Goal: Task Accomplishment & Management: Manage account settings

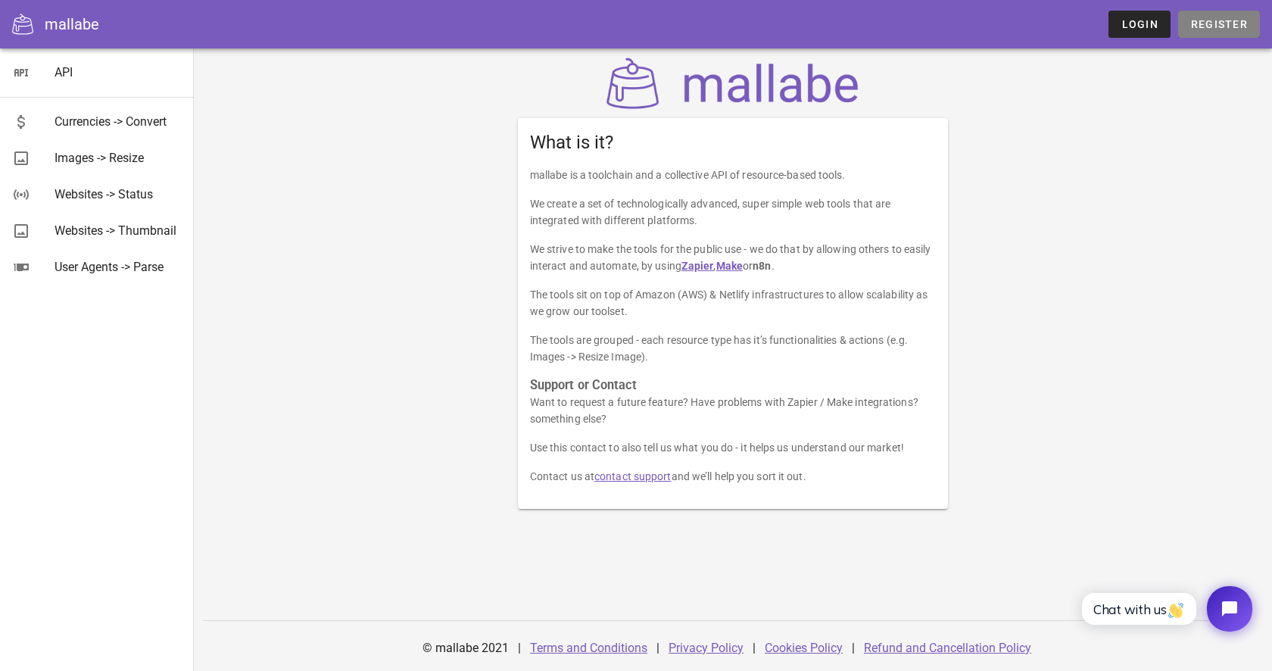
click at [1224, 28] on span "Register" at bounding box center [1219, 24] width 58 height 12
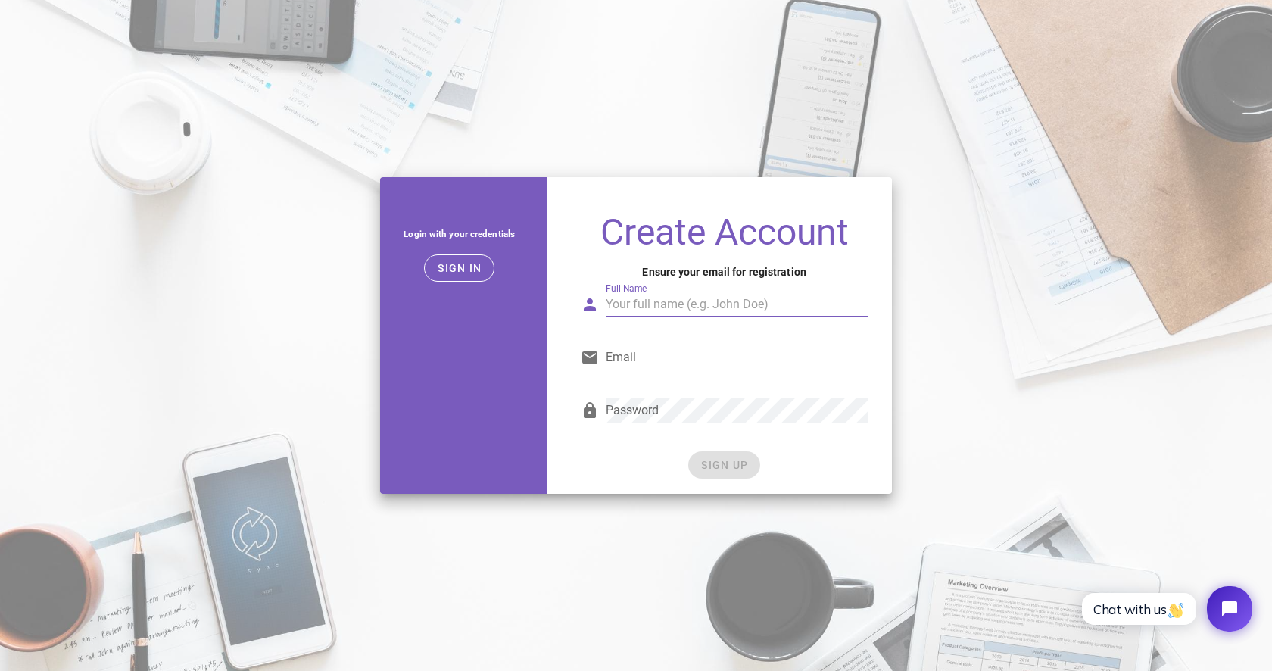
click at [651, 306] on input "Full Name" at bounding box center [737, 304] width 262 height 24
type input "C"
type input "[PERSON_NAME]"
type input "[EMAIL_ADDRESS][DOMAIN_NAME]"
click at [637, 395] on div "Password" at bounding box center [724, 414] width 287 height 50
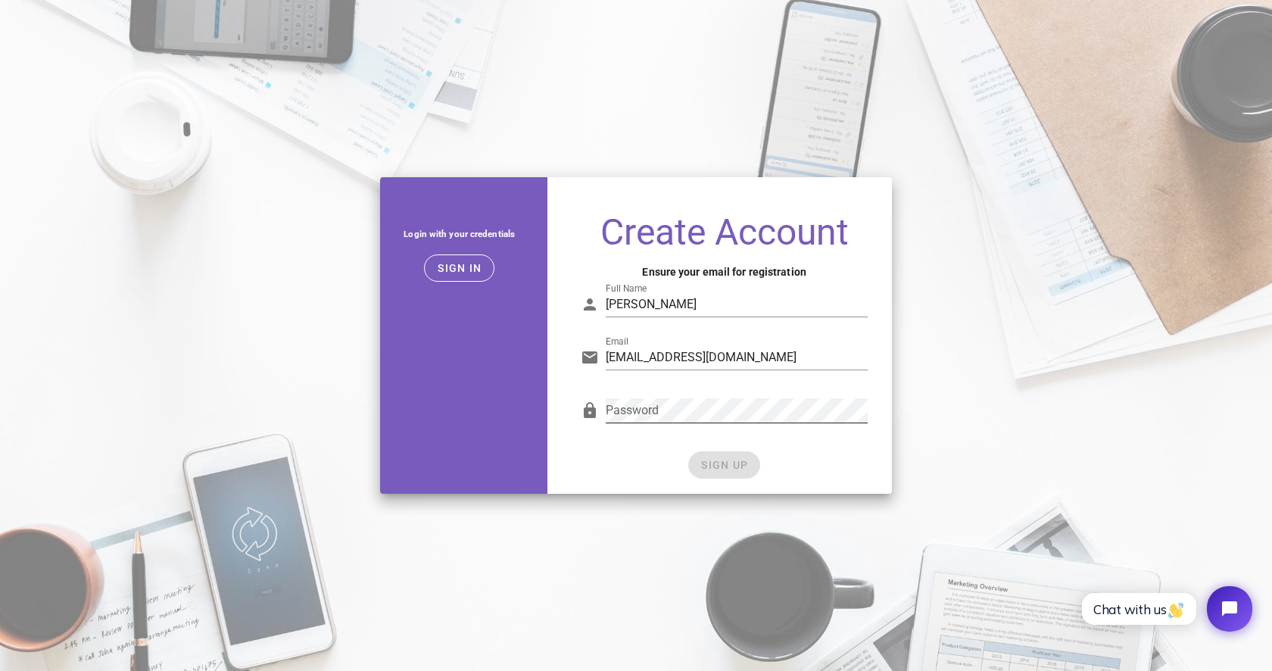
click at [636, 401] on div "Password" at bounding box center [737, 410] width 262 height 24
click at [709, 464] on span "SIGN UP" at bounding box center [724, 465] width 48 height 12
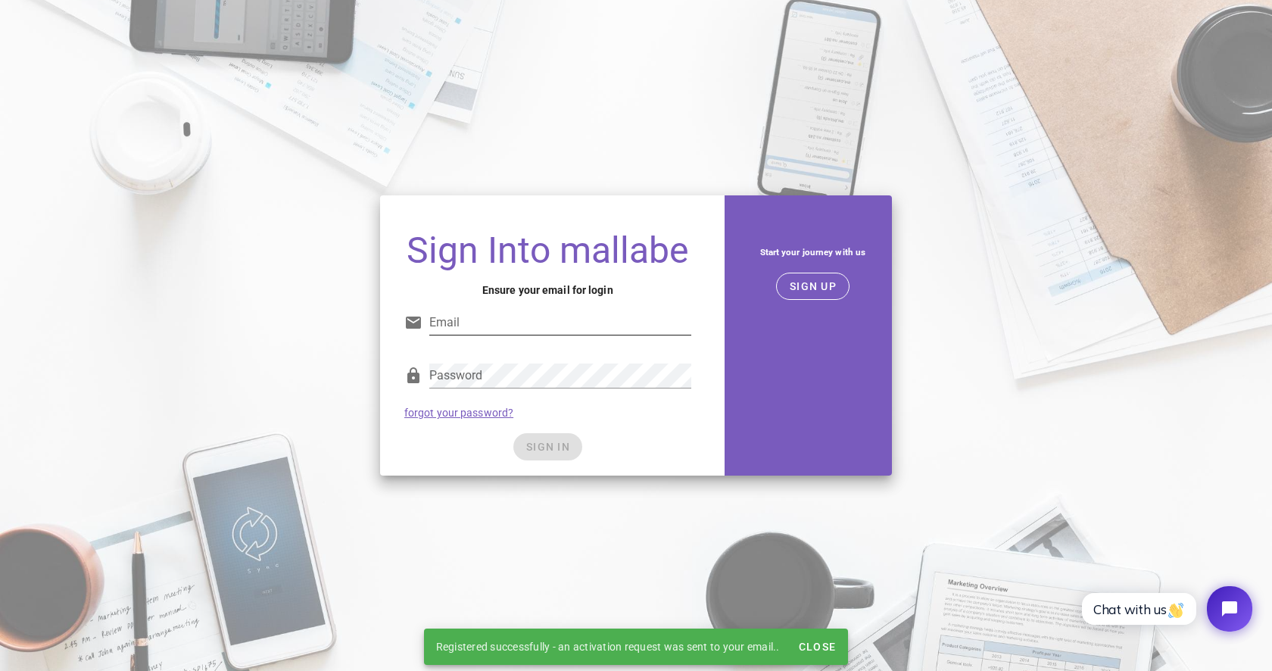
click at [581, 315] on input "Email" at bounding box center [560, 322] width 262 height 24
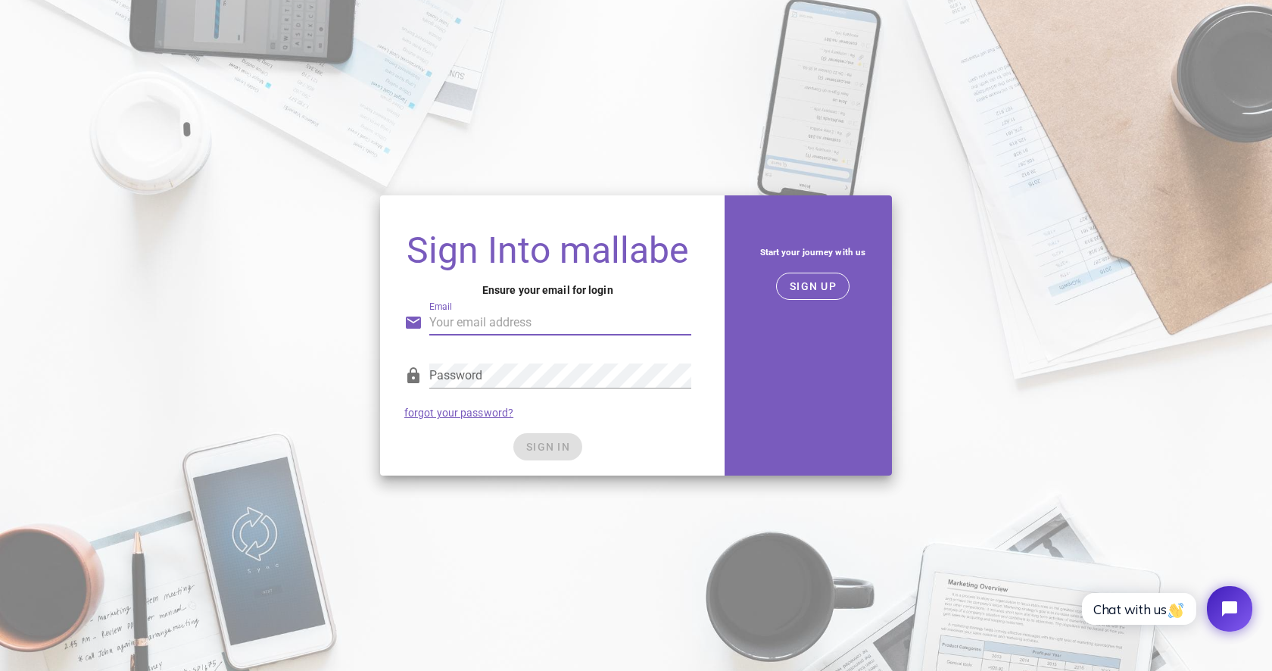
type input "[EMAIL_ADDRESS][DOMAIN_NAME]"
click at [815, 280] on span "SIGN UP" at bounding box center [813, 286] width 48 height 12
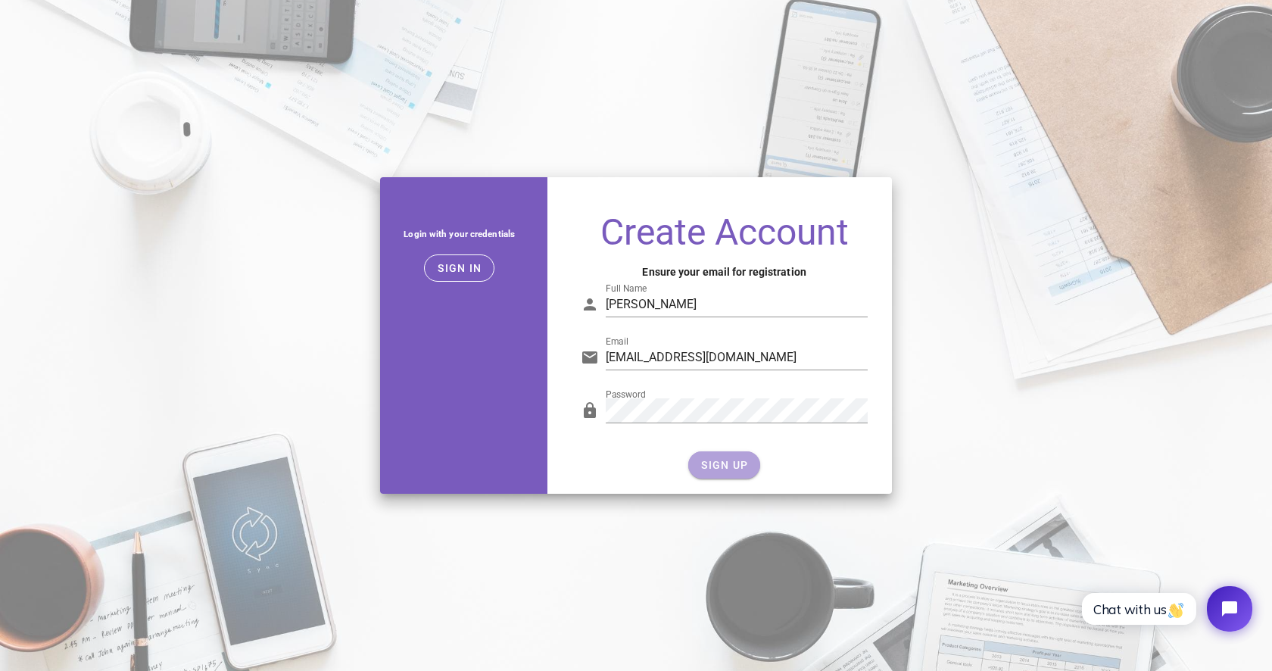
click at [725, 464] on span "SIGN UP" at bounding box center [724, 465] width 48 height 12
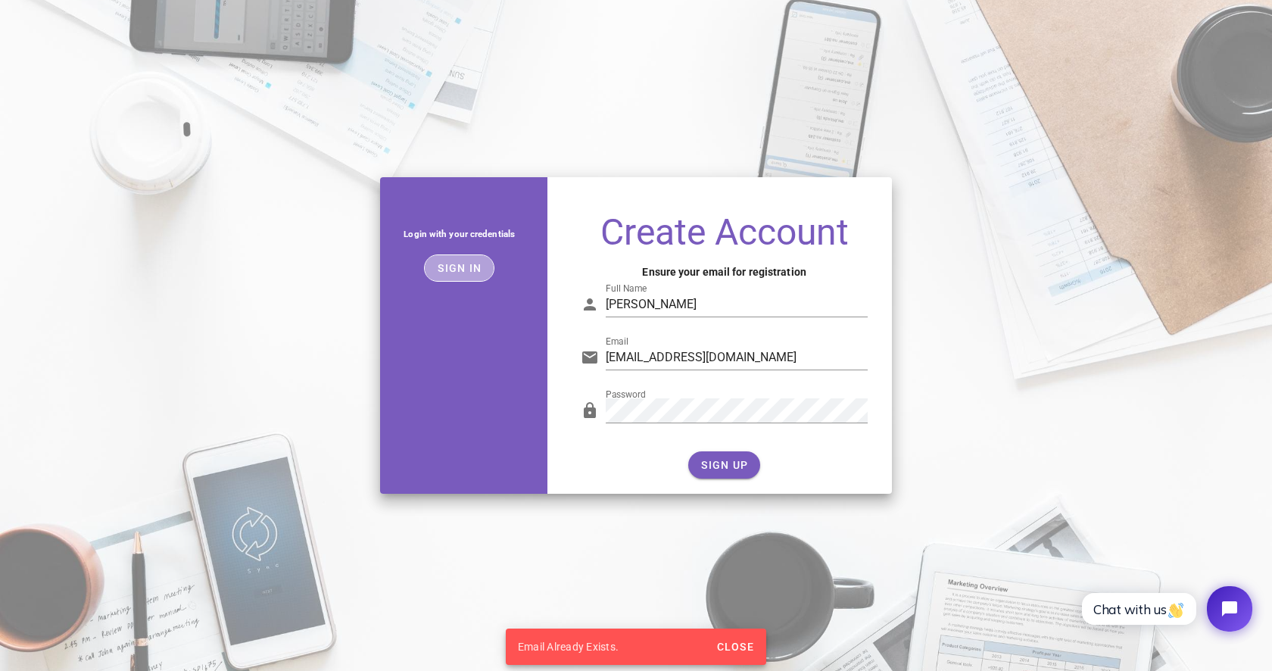
click at [466, 264] on span "Sign in" at bounding box center [459, 268] width 45 height 12
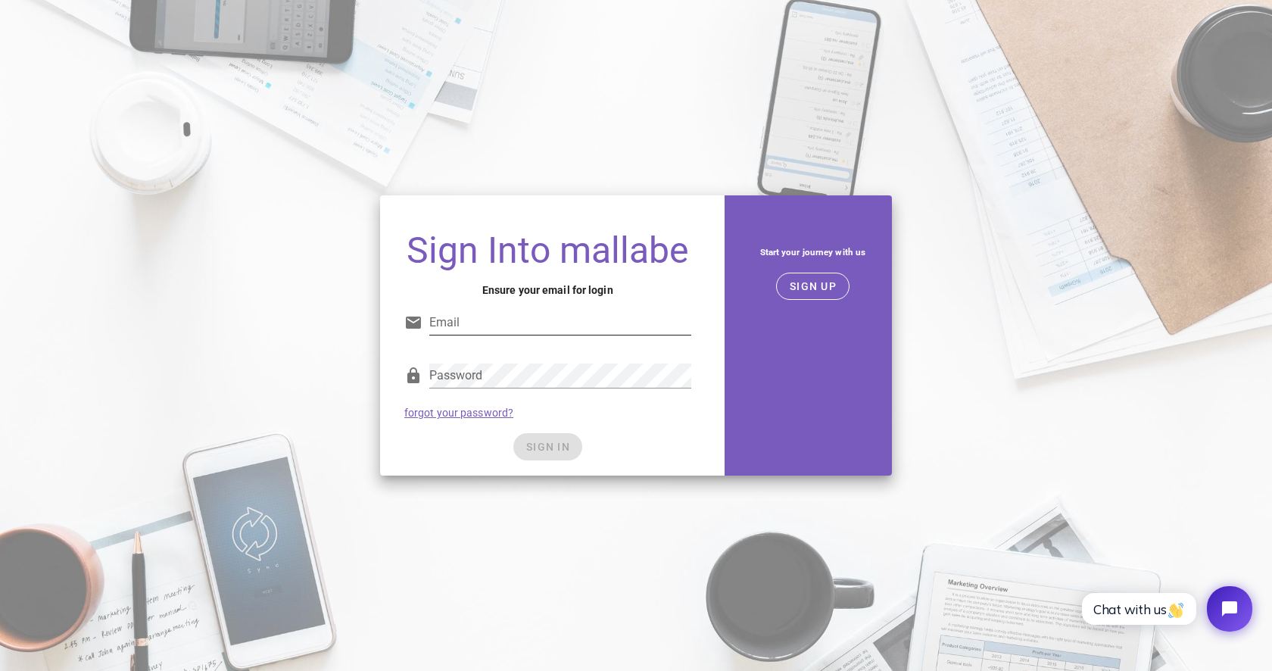
click at [522, 322] on input "Email" at bounding box center [560, 322] width 262 height 24
type input "[EMAIL_ADDRESS][DOMAIN_NAME]"
click at [590, 315] on input "[EMAIL_ADDRESS][DOMAIN_NAME]" at bounding box center [560, 322] width 262 height 24
click at [569, 329] on input "[EMAIL_ADDRESS][DOMAIN_NAME]" at bounding box center [560, 322] width 262 height 24
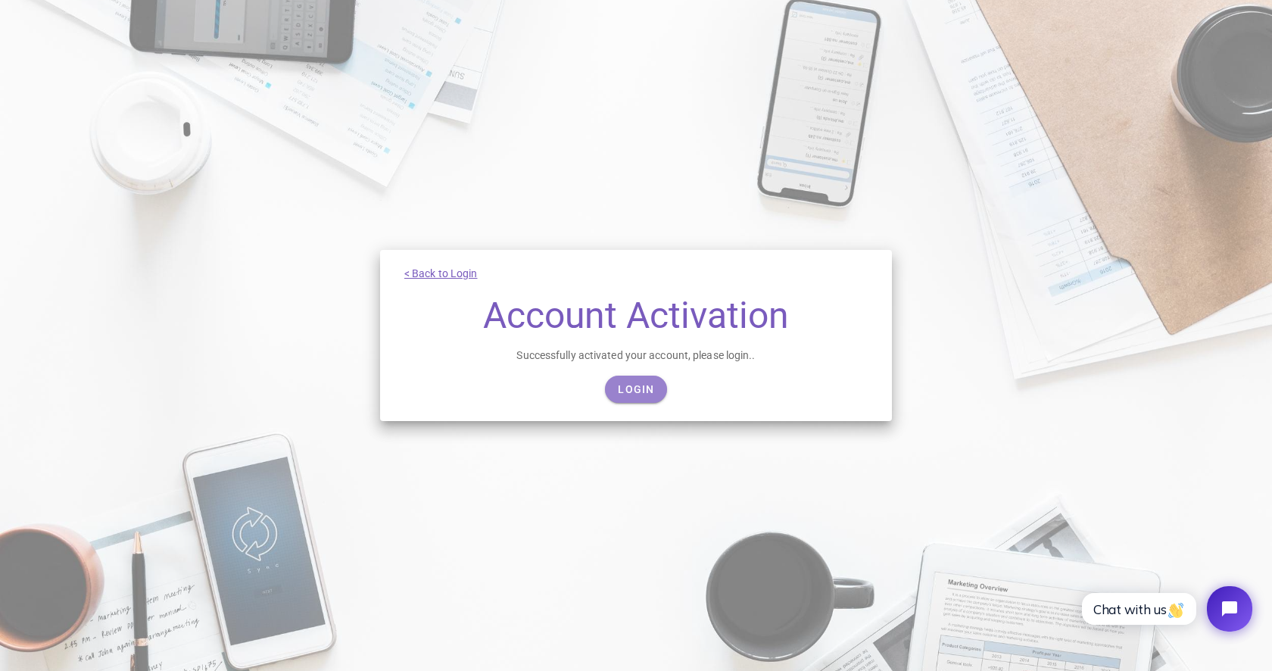
click at [651, 387] on span "Login" at bounding box center [635, 389] width 37 height 12
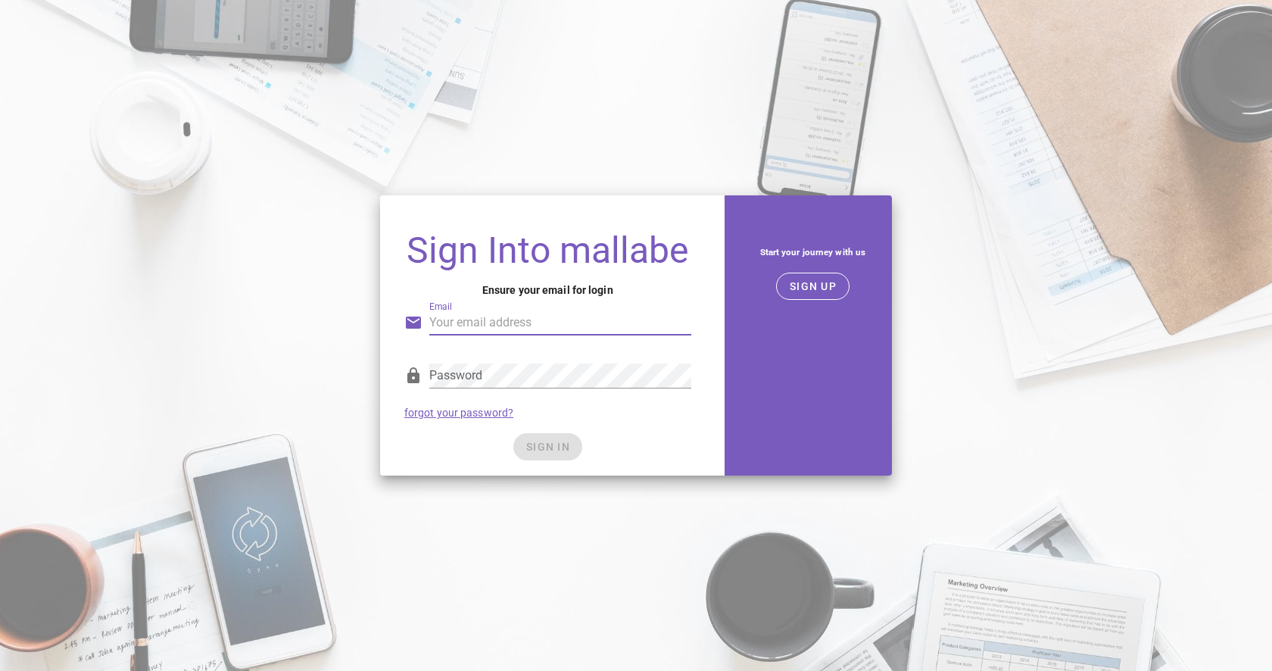
click at [457, 323] on input "Email" at bounding box center [560, 322] width 262 height 24
type input "[EMAIL_ADDRESS][DOMAIN_NAME]"
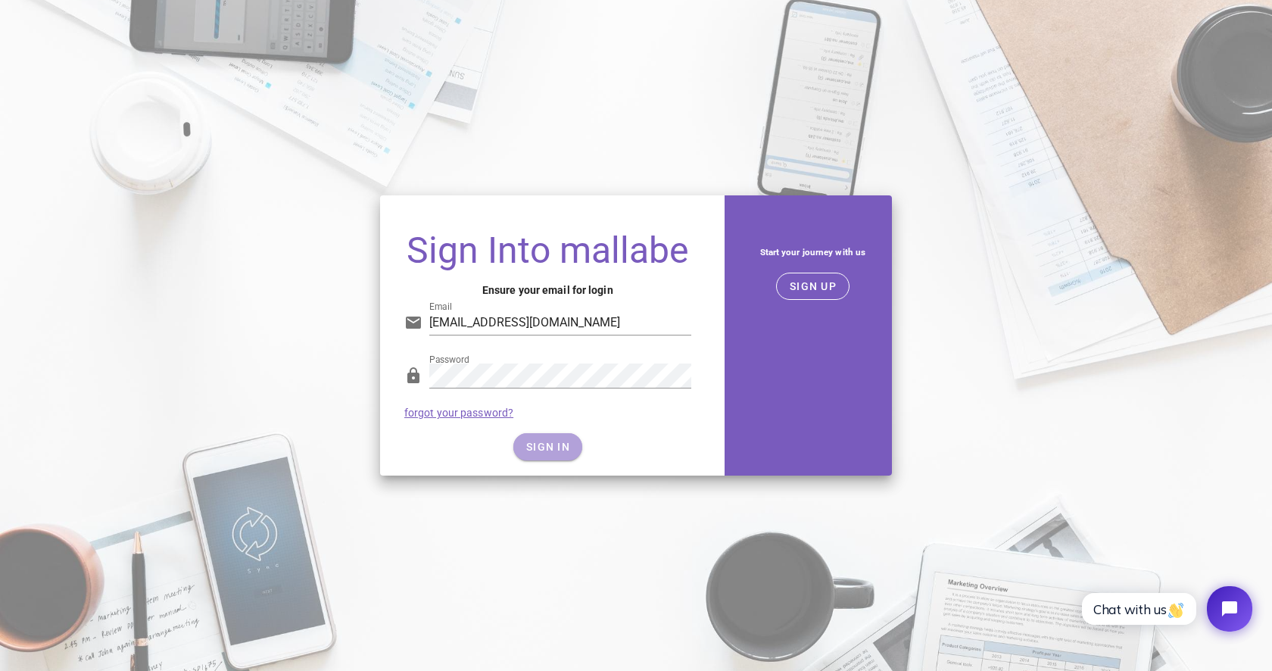
click at [563, 438] on button "SIGN IN" at bounding box center [547, 446] width 69 height 27
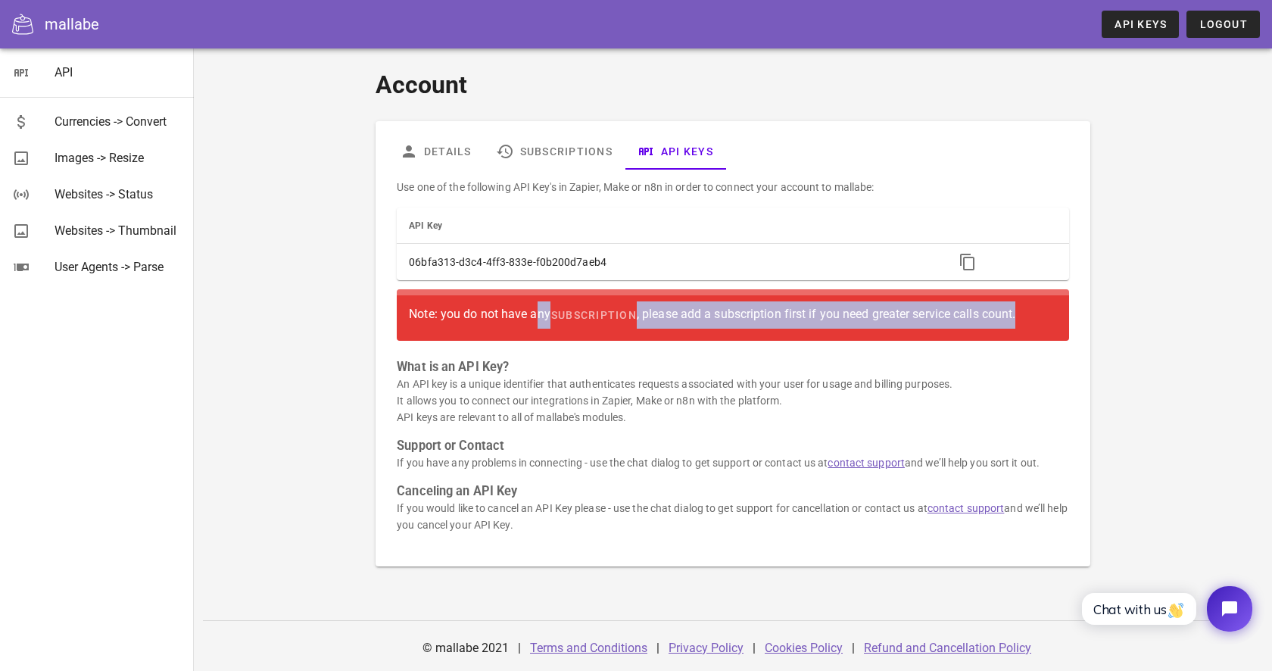
drag, startPoint x: 1032, startPoint y: 313, endPoint x: 406, endPoint y: 311, distance: 626.1
click at [406, 311] on div "Note: you do not have any subscription , please add a subscription first if you…" at bounding box center [733, 314] width 672 height 51
copy div "Note: you do not have any subscription , please add a subscription first if you…"
click at [577, 139] on link "Subscriptions" at bounding box center [554, 151] width 141 height 36
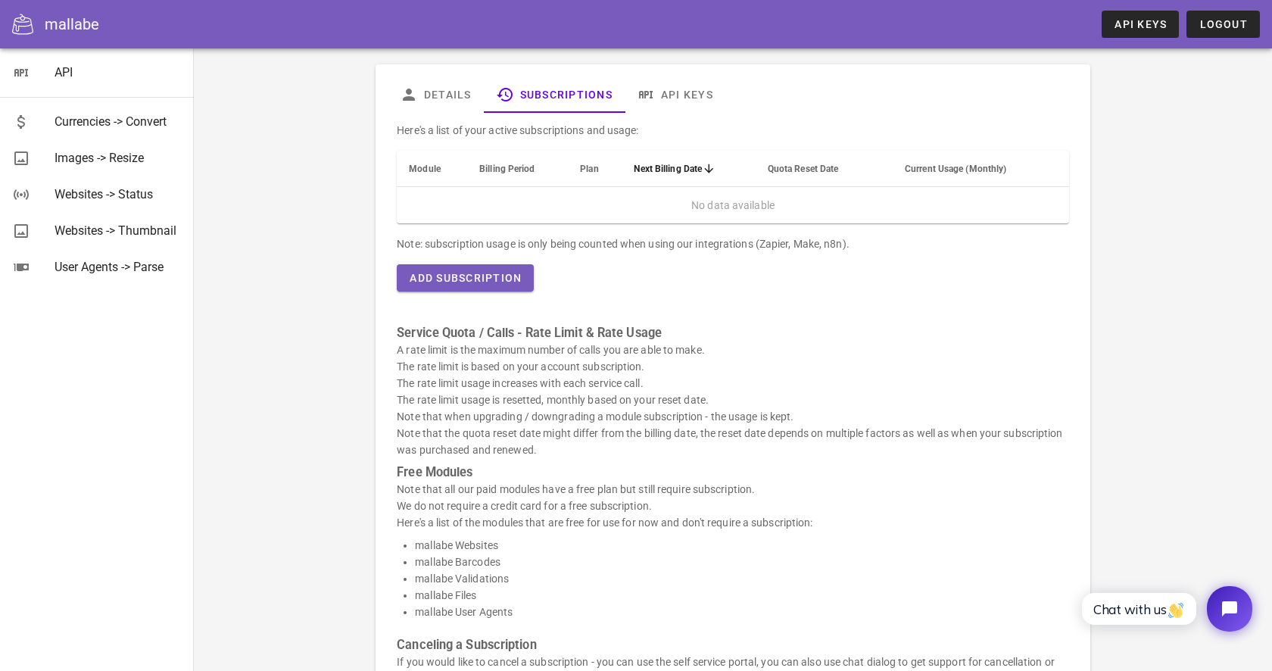
scroll to position [71, 0]
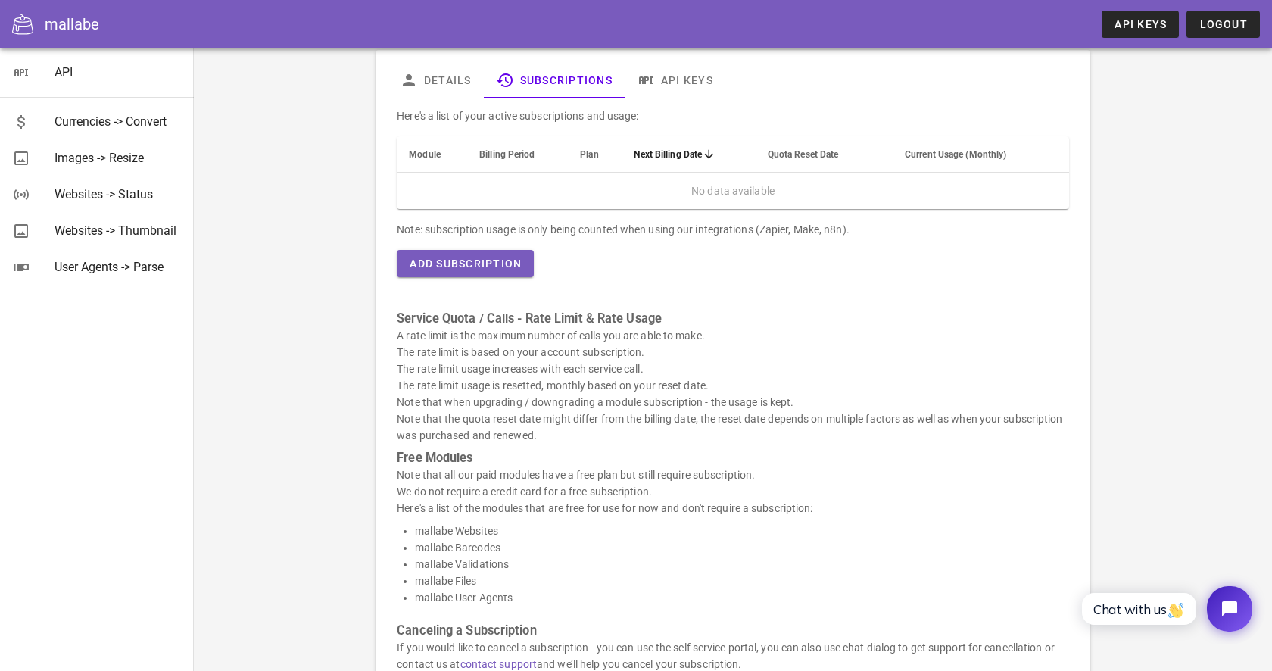
click at [589, 158] on span "Plan" at bounding box center [589, 154] width 18 height 11
click at [589, 151] on span "Plan" at bounding box center [589, 154] width 18 height 11
click at [589, 154] on span "Plan" at bounding box center [589, 154] width 18 height 11
click at [513, 263] on span "Add Subscription" at bounding box center [465, 263] width 113 height 12
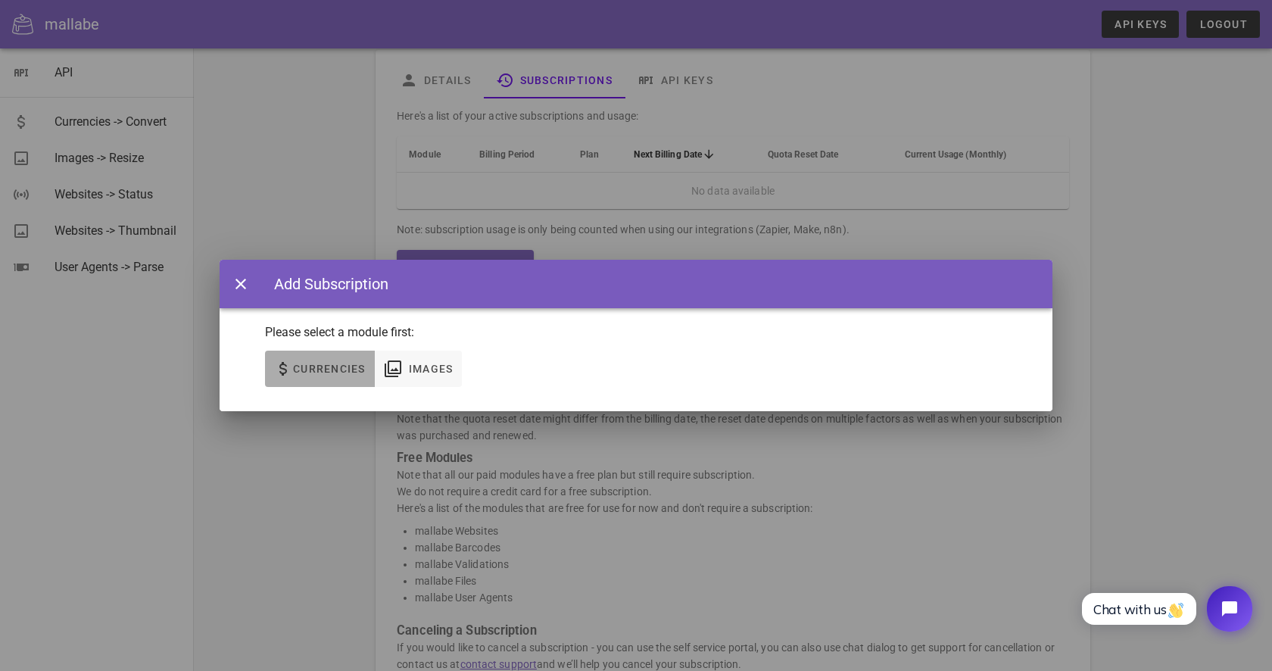
click at [322, 362] on span "Currencies" at bounding box center [320, 369] width 92 height 18
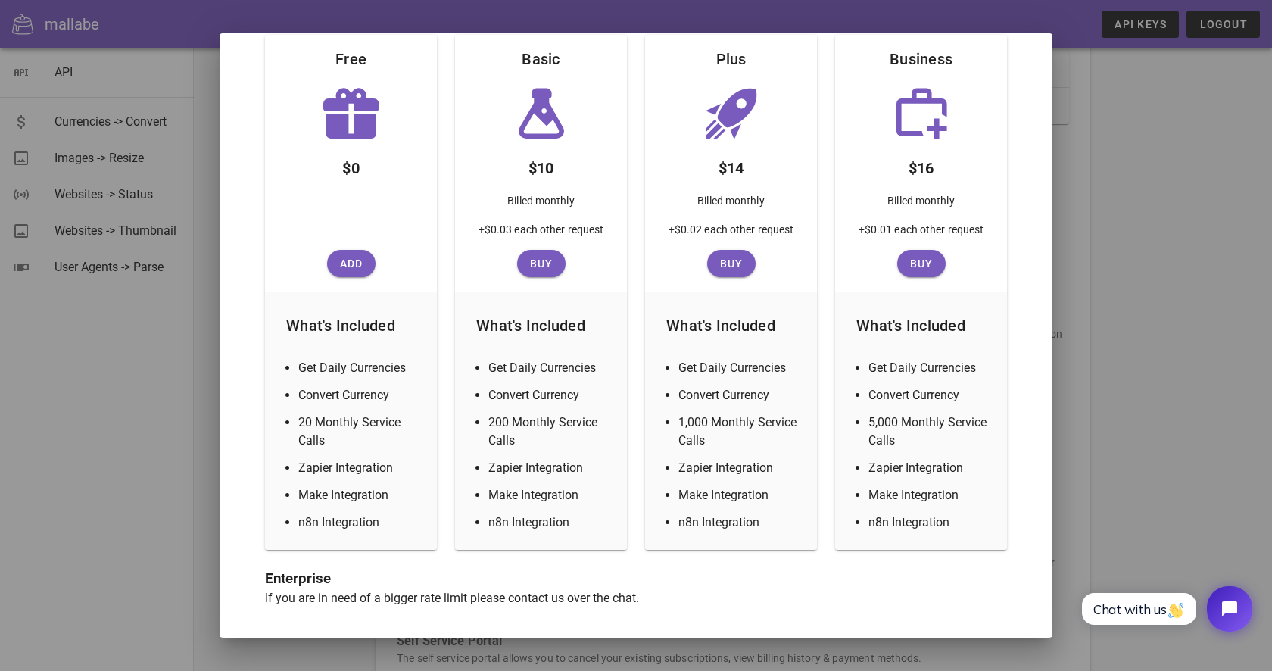
scroll to position [0, 0]
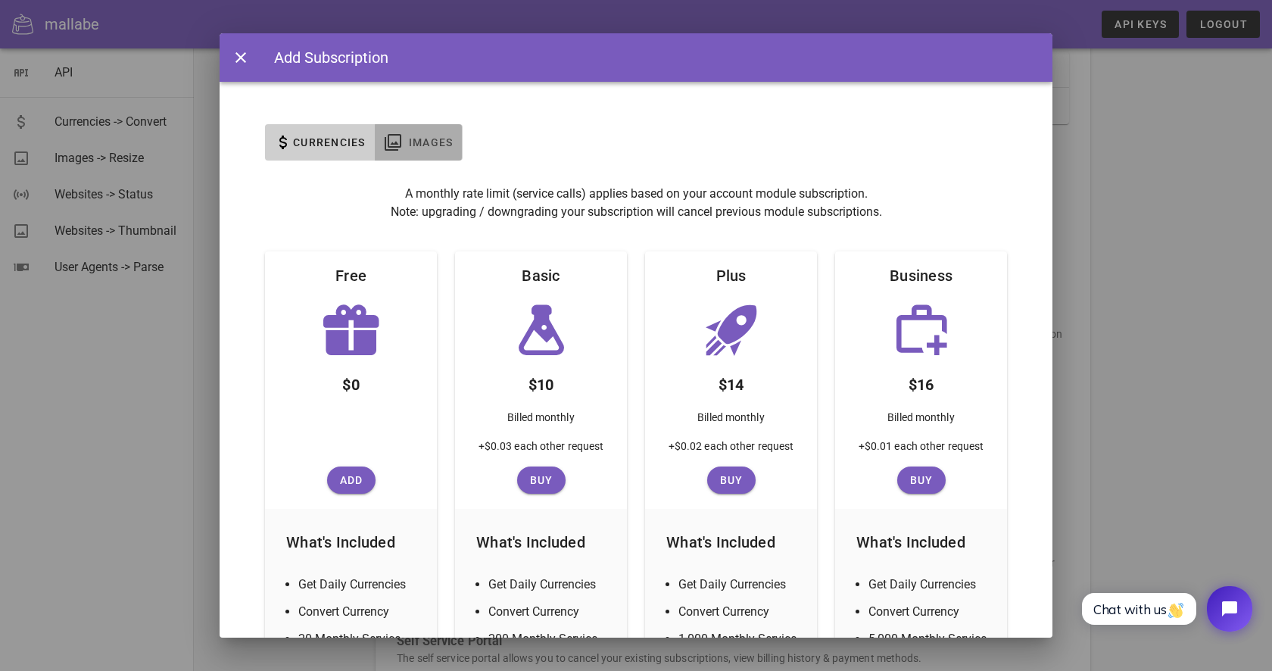
click at [407, 136] on span "Images" at bounding box center [419, 142] width 70 height 18
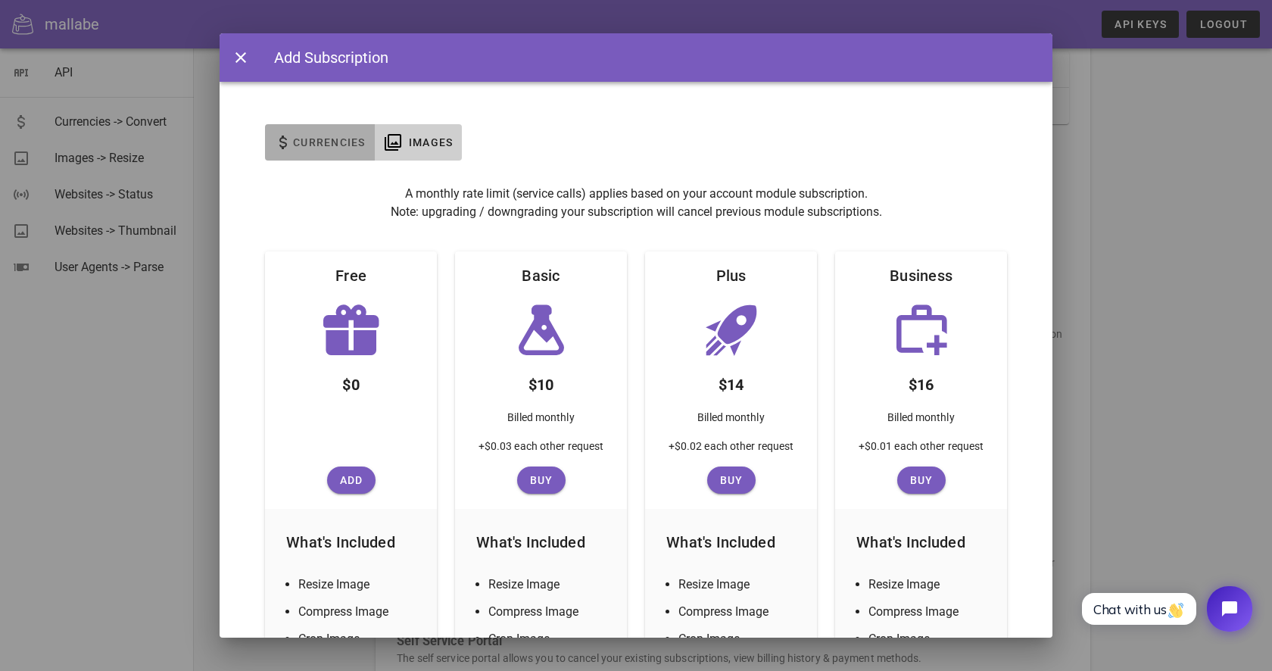
click at [350, 151] on span "Currencies" at bounding box center [320, 142] width 92 height 18
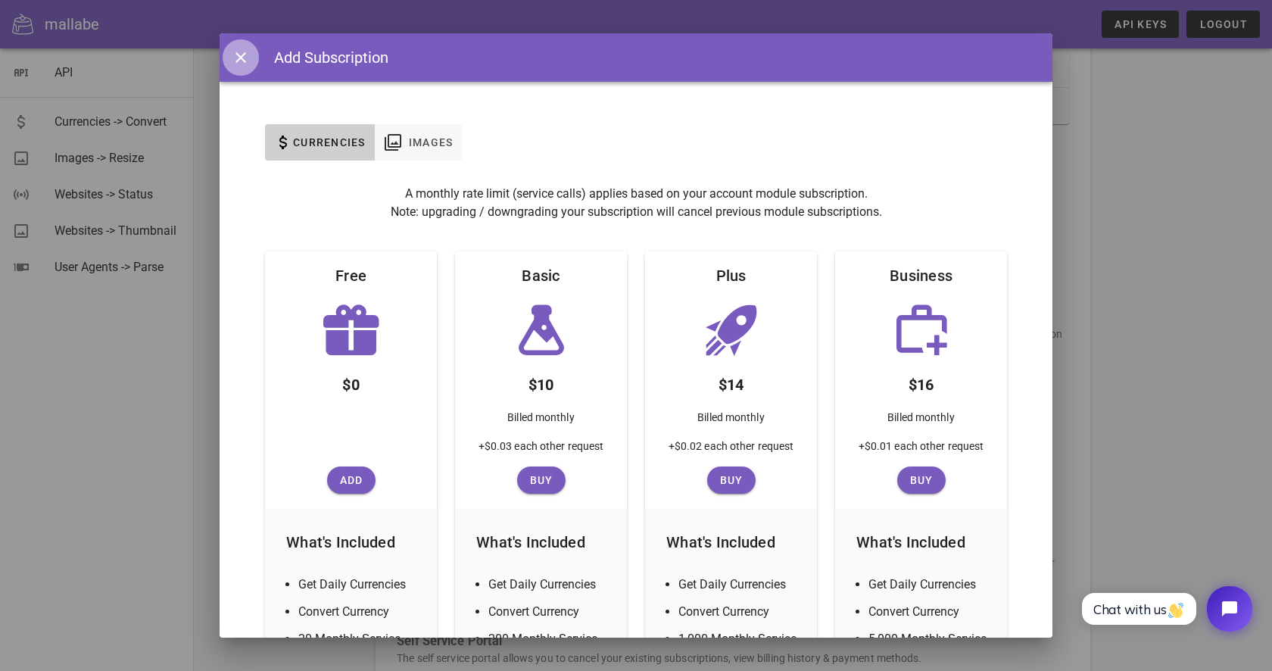
click at [237, 53] on icon "button" at bounding box center [241, 57] width 18 height 18
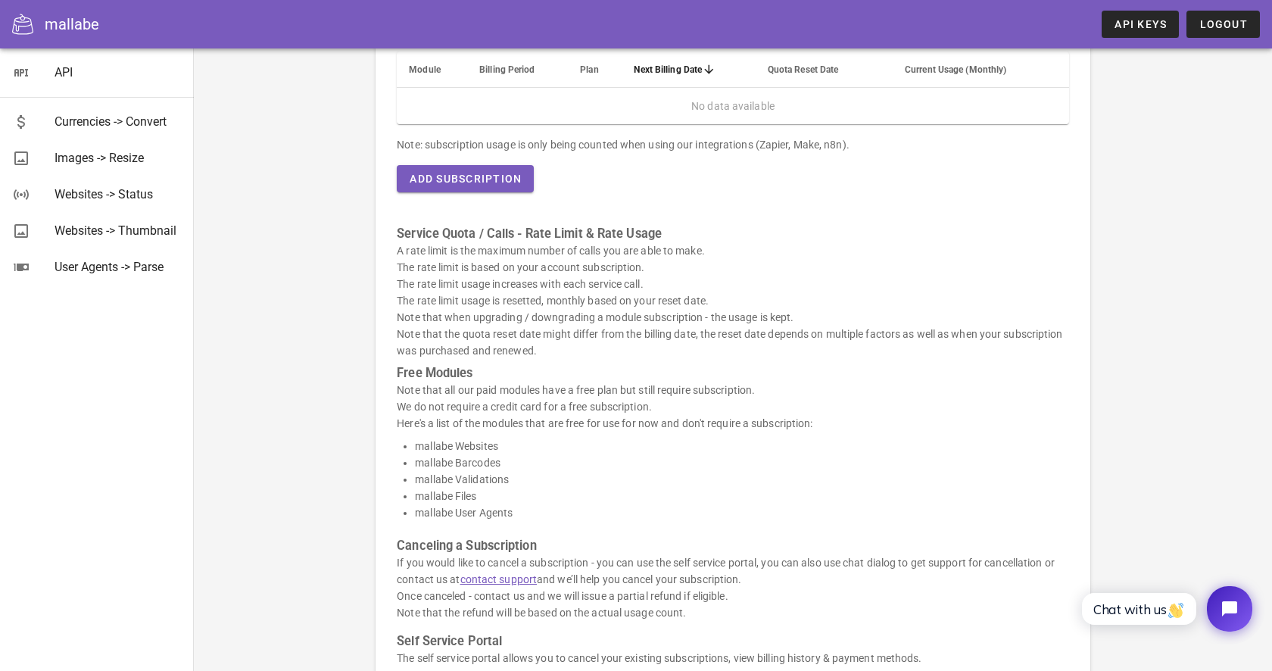
click at [329, 304] on div "Account Details Subscriptions API Keys Here's a list of your active subscriptio…" at bounding box center [733, 319] width 879 height 834
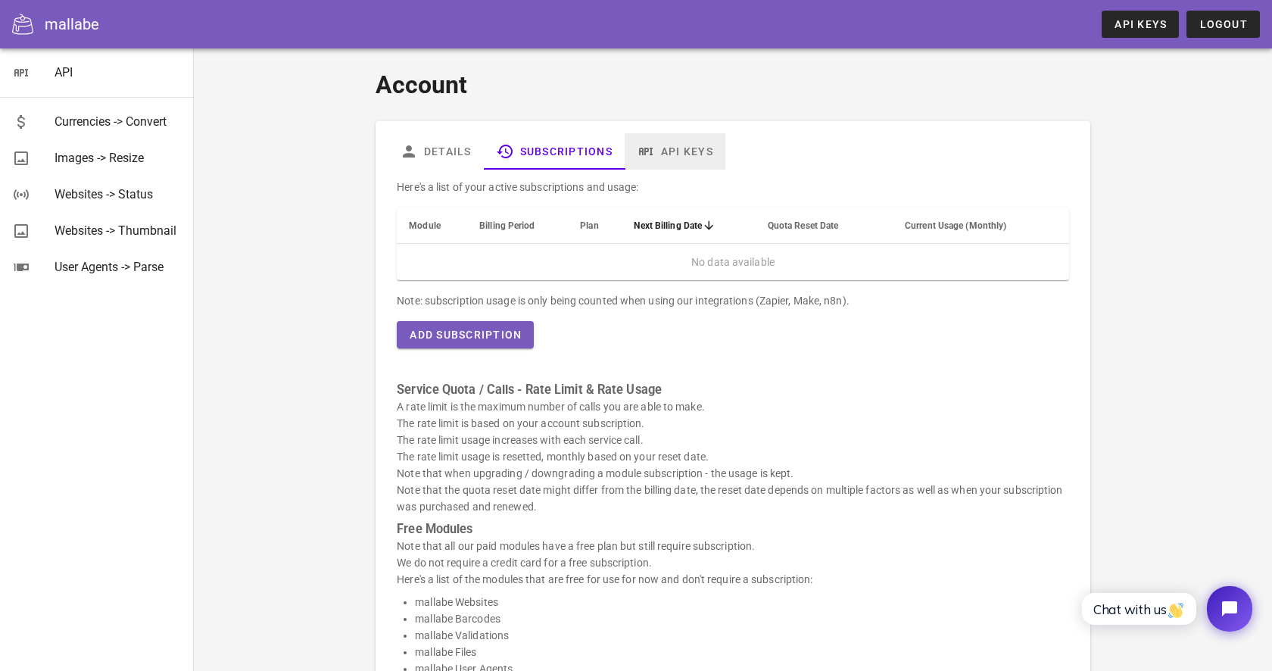
click at [680, 154] on link "API Keys" at bounding box center [675, 151] width 101 height 36
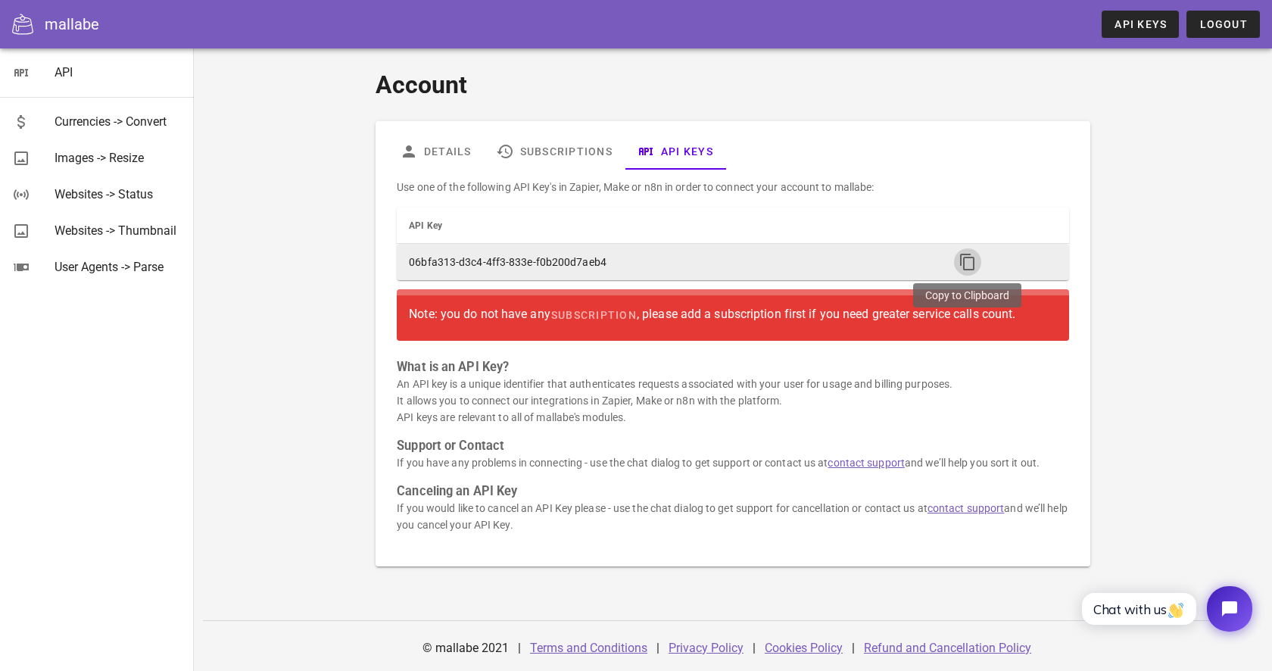
click at [967, 264] on icon "button" at bounding box center [967, 262] width 18 height 18
